Goal: Find specific page/section: Find specific page/section

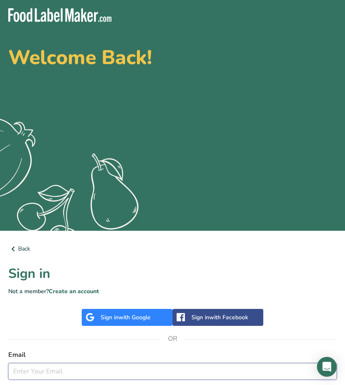
type input "[PERSON_NAME][EMAIL_ADDRESS][DOMAIN_NAME]"
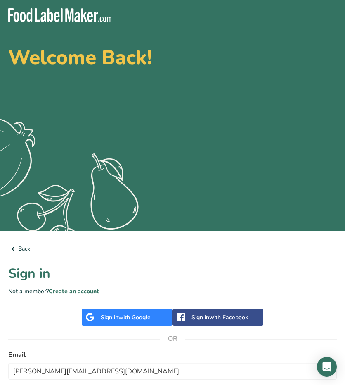
scroll to position [120, 0]
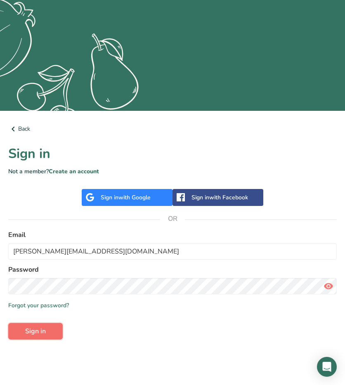
click at [38, 324] on button "Sign in" at bounding box center [35, 331] width 55 height 17
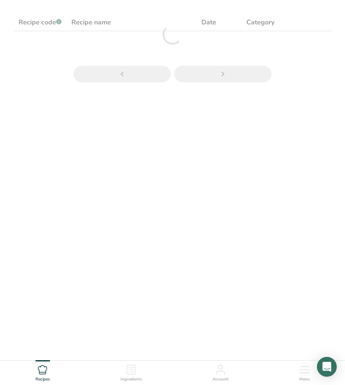
scroll to position [0, 0]
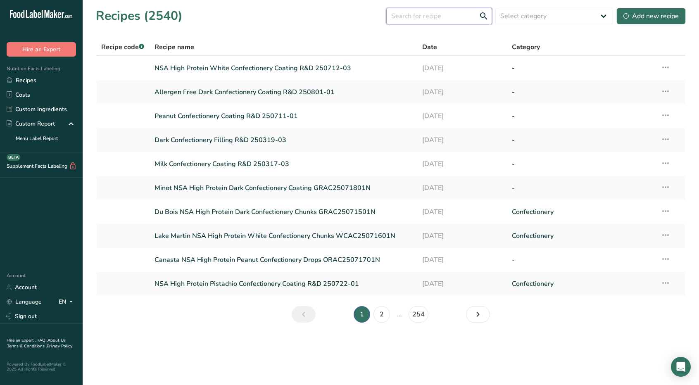
click at [345, 15] on input "text" at bounding box center [439, 16] width 106 height 17
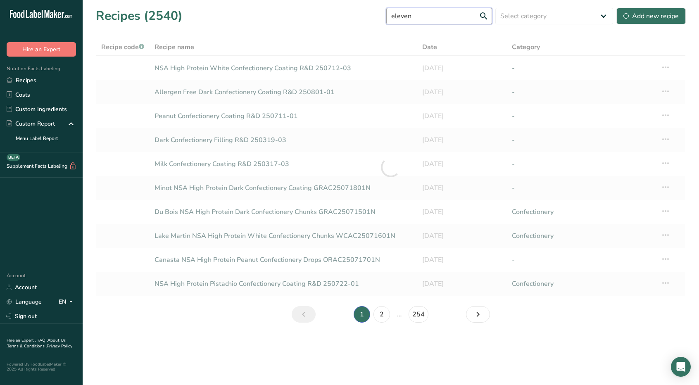
type input "eleven"
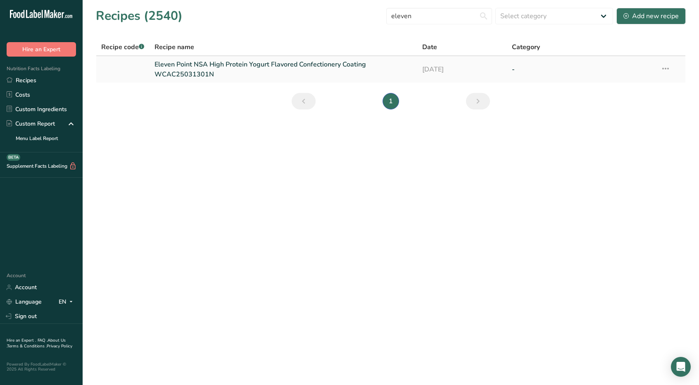
click at [333, 63] on link "Eleven Point NSA High Protein Yogurt Flavored Confectionery Coating WCAC2503130…" at bounding box center [283, 69] width 258 height 20
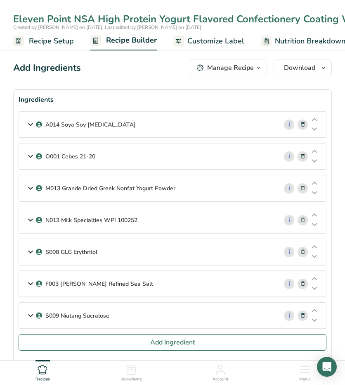
click at [30, 125] on icon at bounding box center [31, 124] width 10 height 15
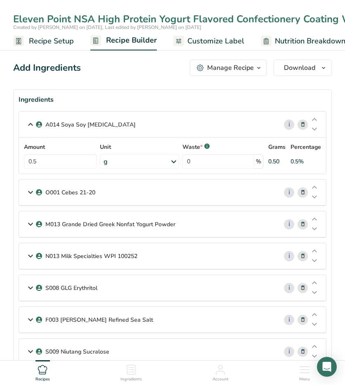
click at [31, 190] on icon at bounding box center [31, 192] width 10 height 15
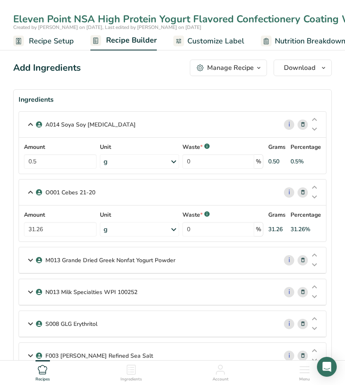
click at [29, 257] on icon at bounding box center [31, 259] width 10 height 15
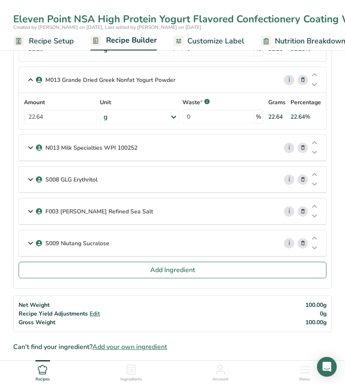
scroll to position [183, 0]
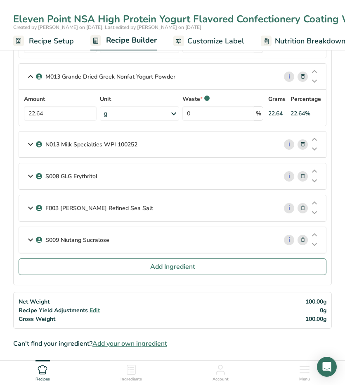
click at [30, 143] on icon at bounding box center [31, 144] width 10 height 15
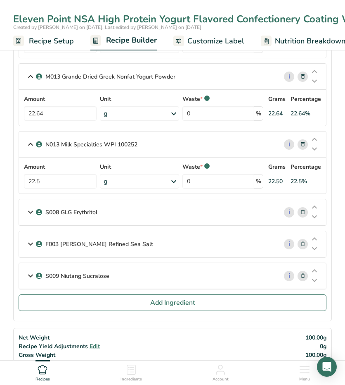
click at [27, 208] on icon at bounding box center [31, 211] width 10 height 15
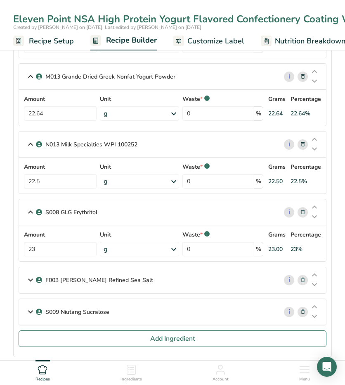
click at [26, 276] on icon at bounding box center [31, 279] width 10 height 15
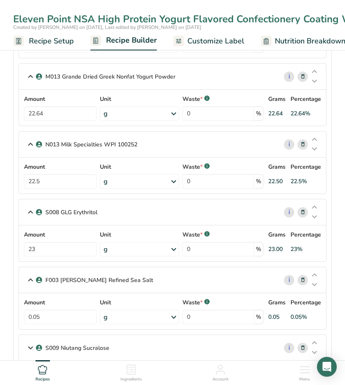
click at [26, 347] on icon at bounding box center [31, 347] width 10 height 15
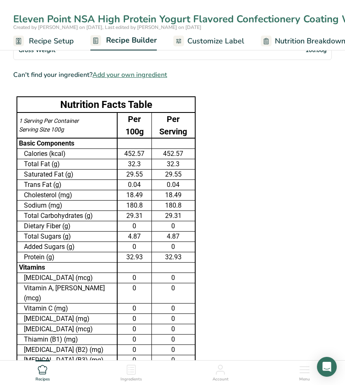
scroll to position [662, 0]
